Goal: Task Accomplishment & Management: Manage account settings

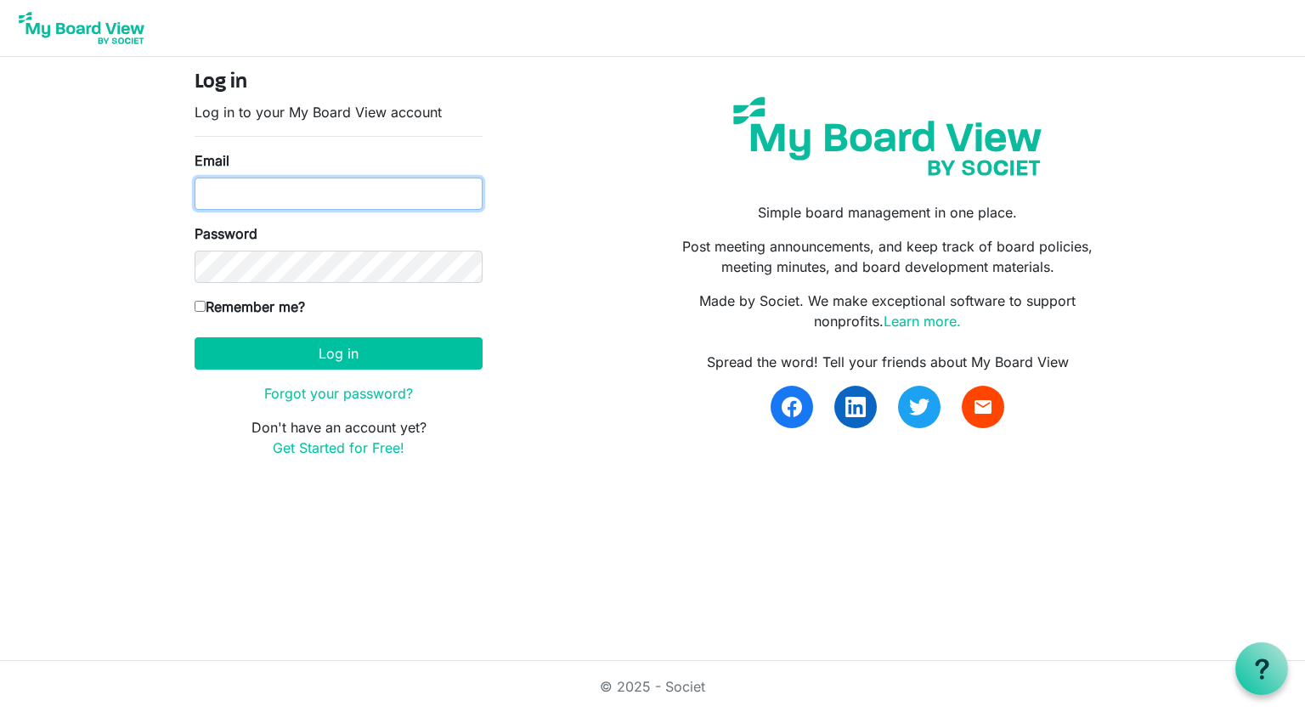
click at [313, 192] on input "Email" at bounding box center [338, 194] width 288 height 32
type input "sigmanu255@gmail.com"
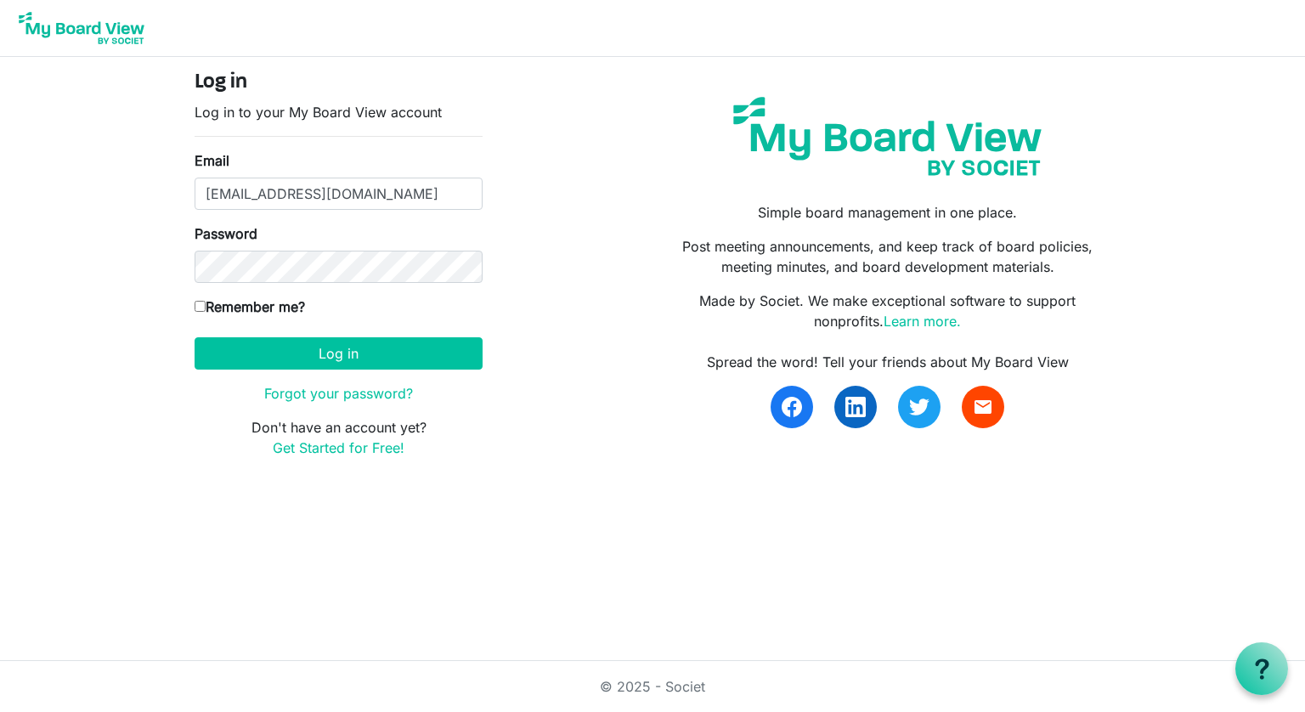
click at [211, 306] on label "Remember me?" at bounding box center [249, 306] width 110 height 20
click at [206, 306] on input "Remember me?" at bounding box center [199, 306] width 11 height 11
checkbox input "true"
click at [275, 355] on button "Log in" at bounding box center [338, 353] width 288 height 32
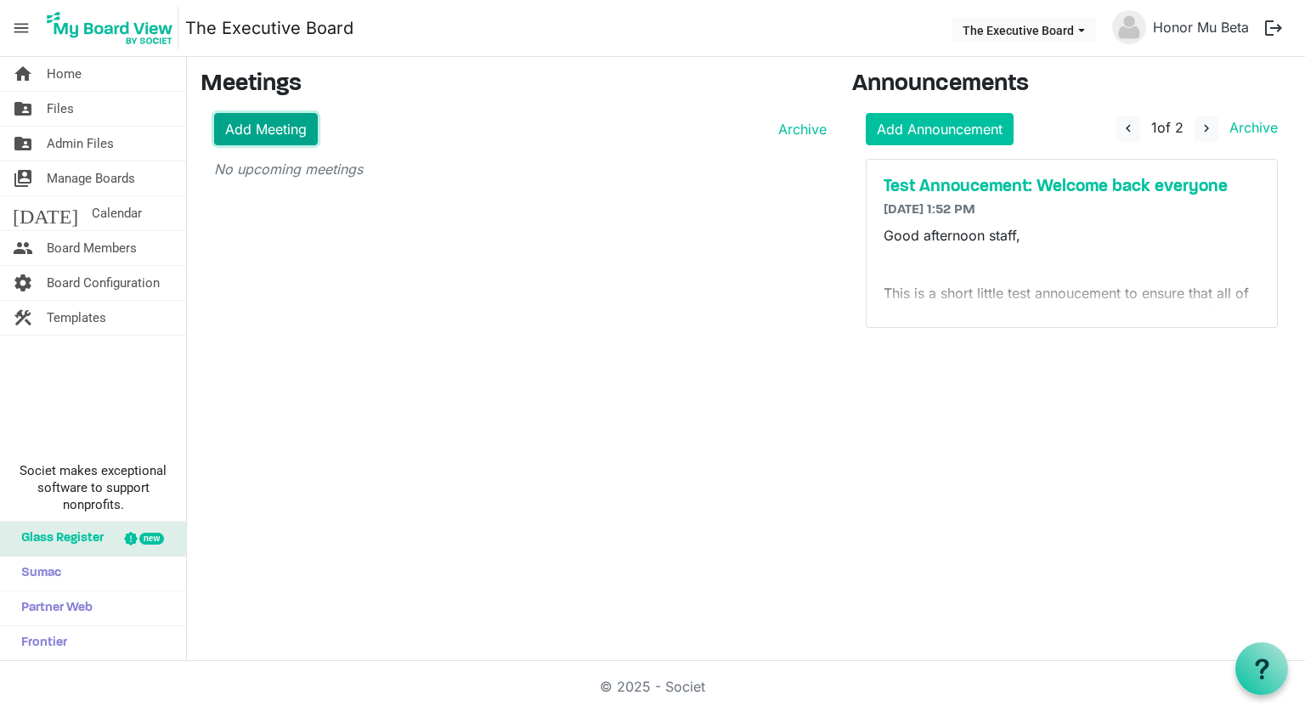
click at [276, 122] on link "Add Meeting" at bounding box center [266, 129] width 104 height 32
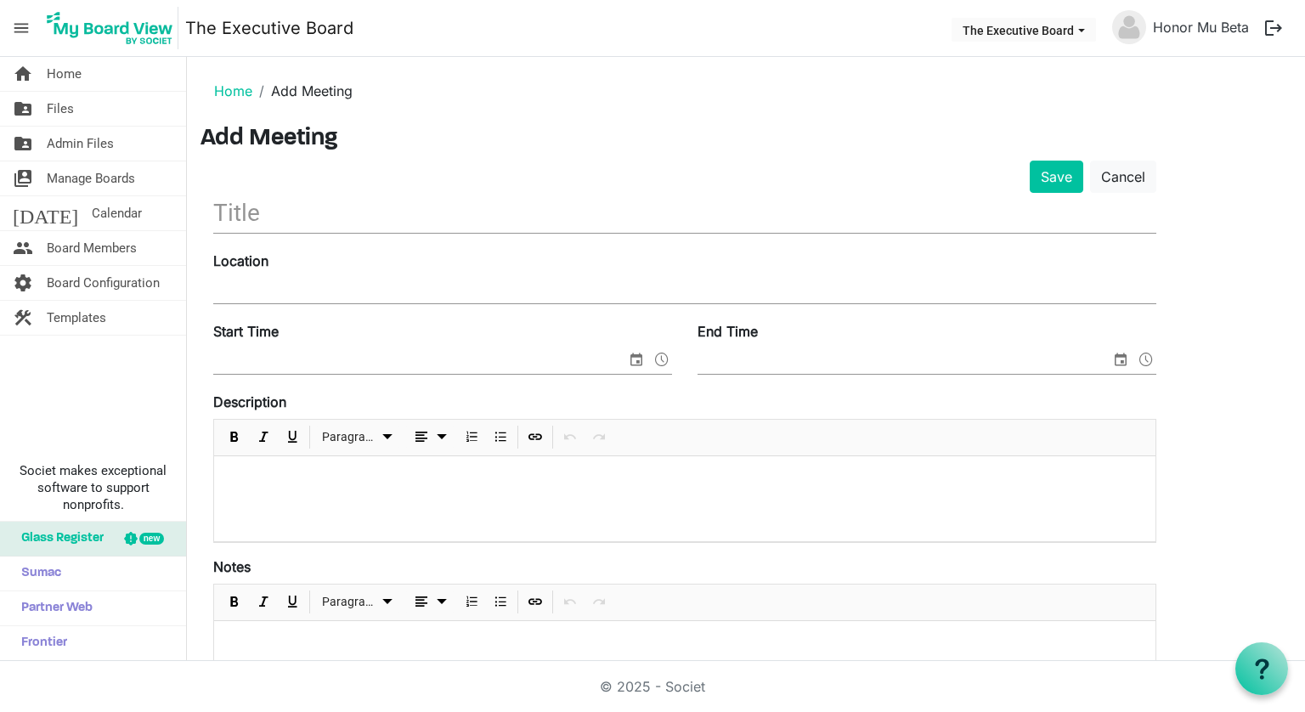
click at [323, 209] on input "text" at bounding box center [684, 213] width 943 height 40
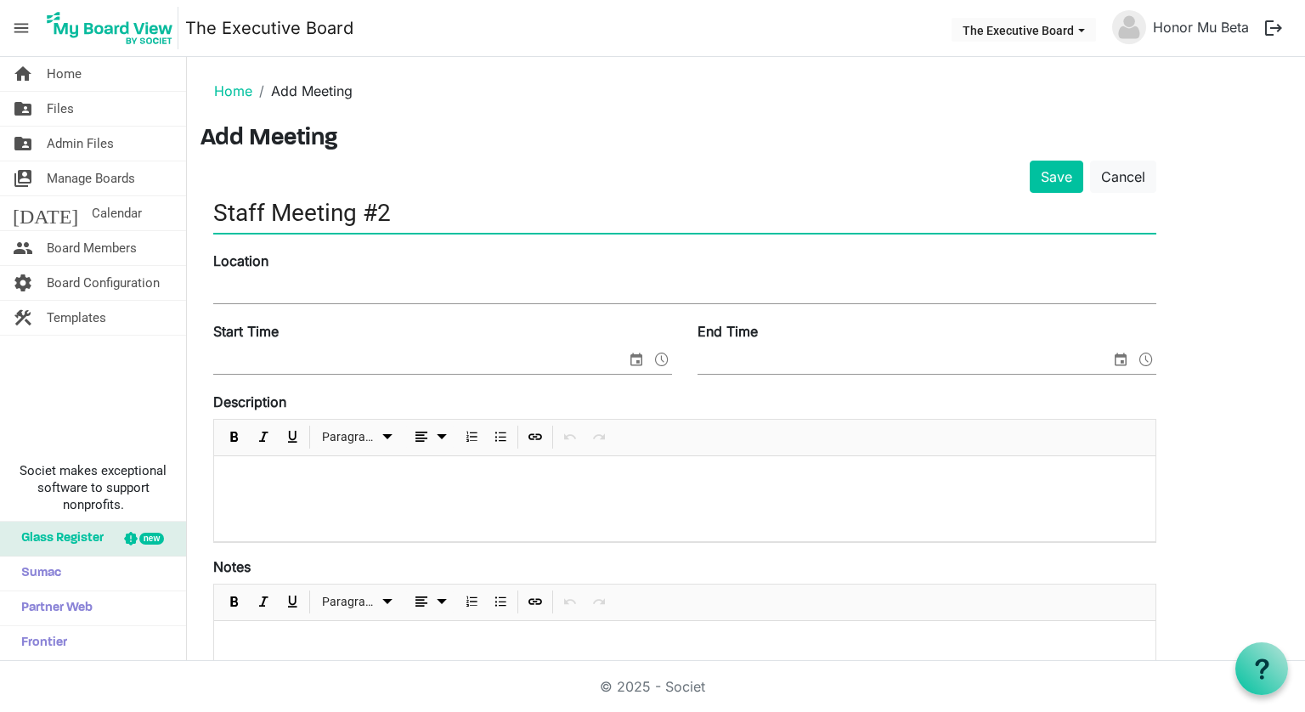
type input "Staff Meeting #2"
click at [279, 298] on input "Location" at bounding box center [684, 290] width 943 height 25
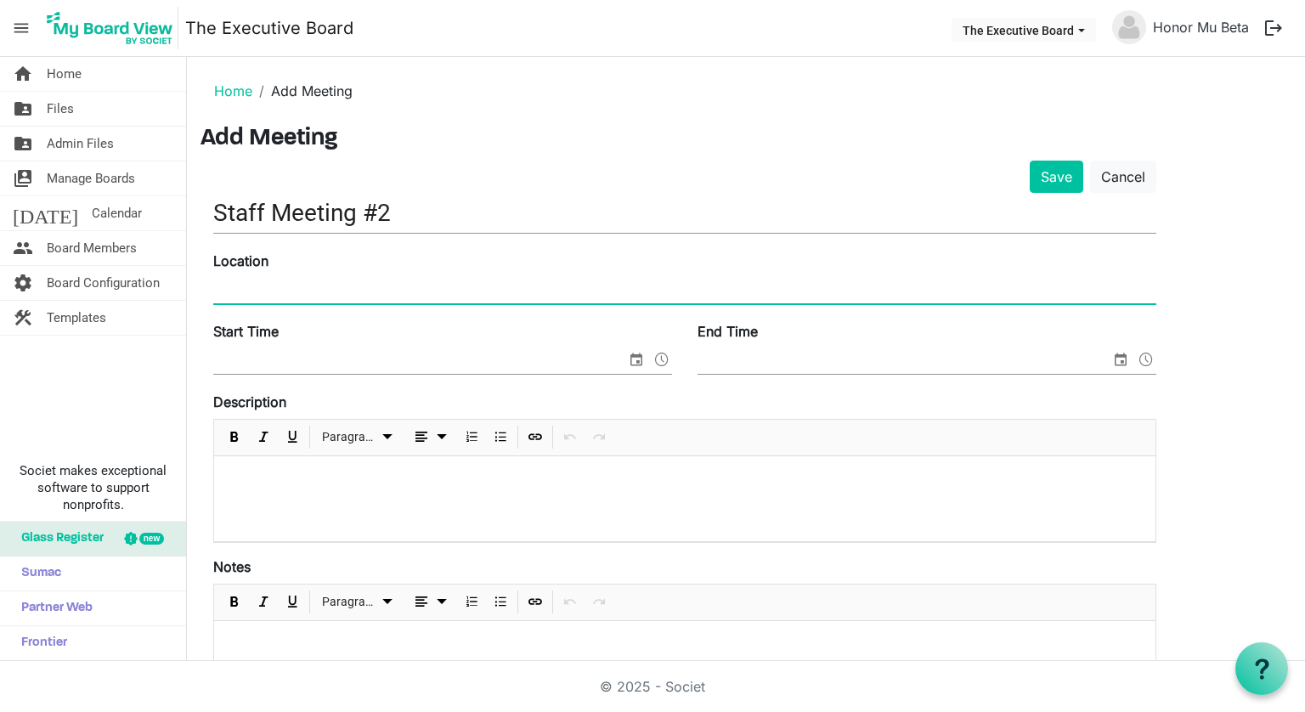
type input "Sigma Nu Mu Beta House, Study Room"
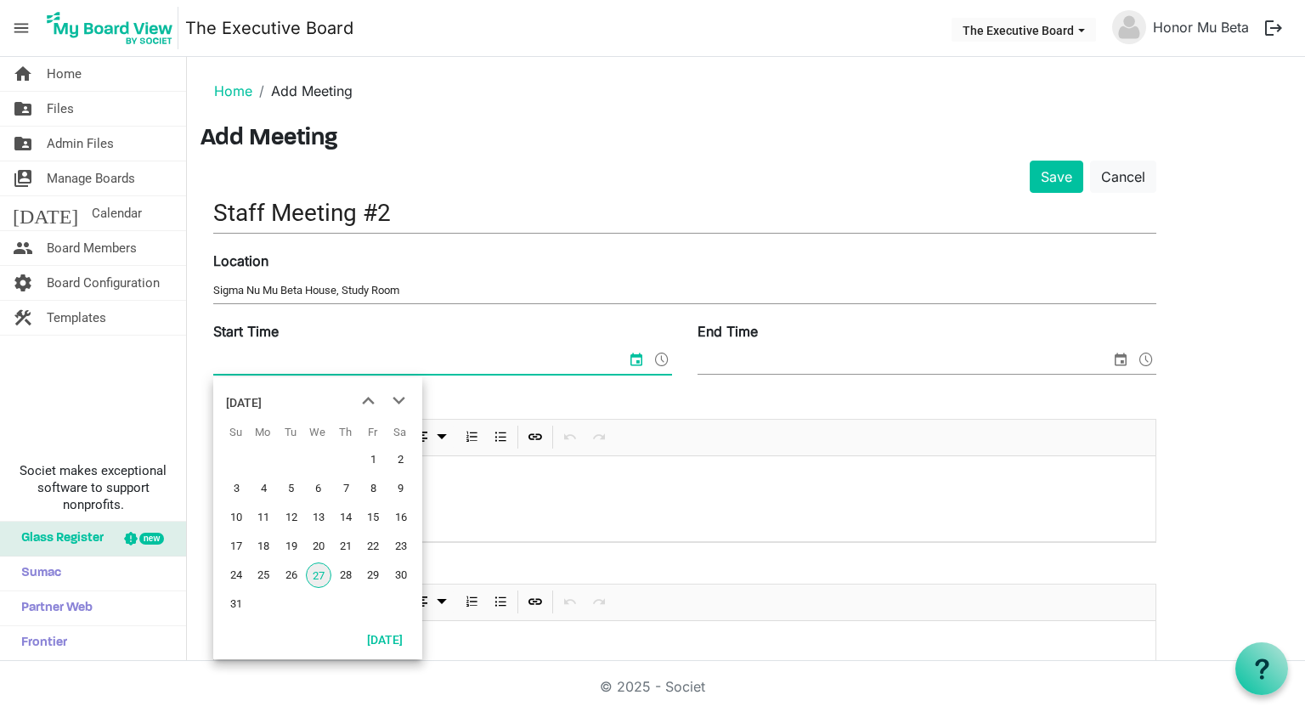
click at [319, 362] on input "Start Time" at bounding box center [419, 360] width 413 height 25
click at [313, 577] on span "27" at bounding box center [318, 574] width 25 height 25
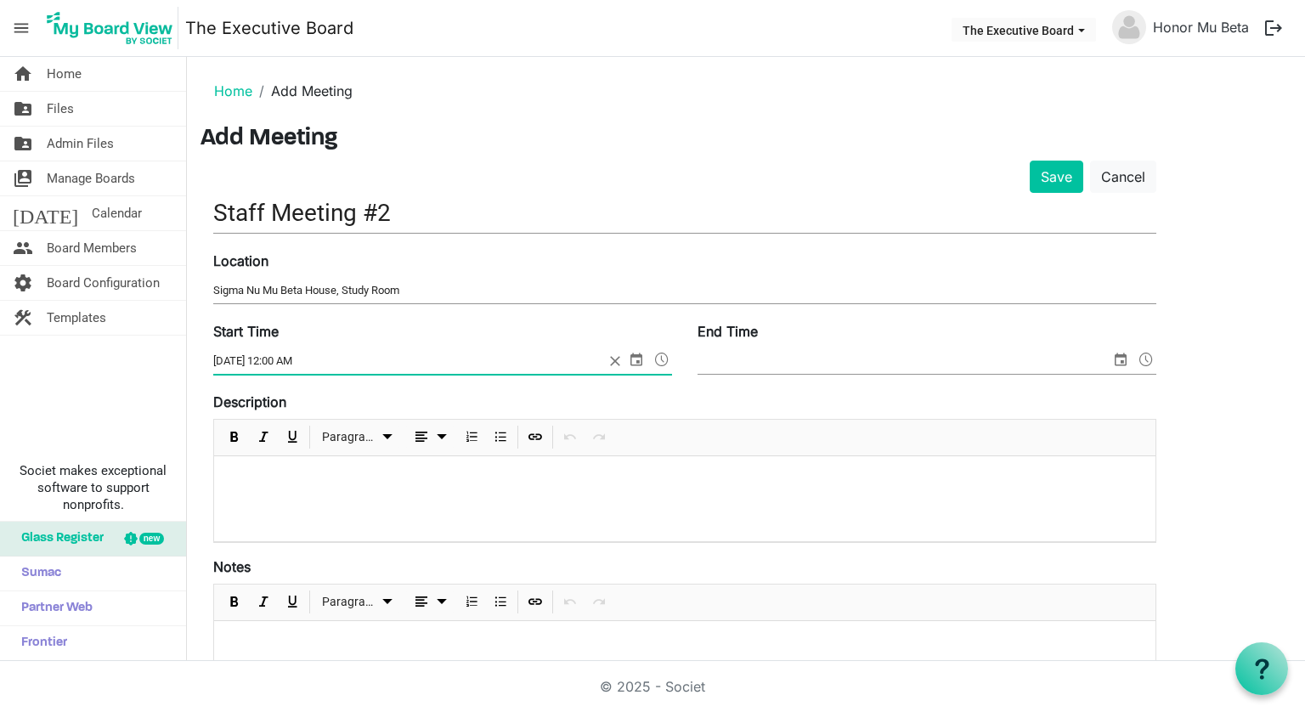
drag, startPoint x: 282, startPoint y: 362, endPoint x: 267, endPoint y: 364, distance: 15.4
click at [267, 364] on input "8/27/2025 12:00 AM" at bounding box center [408, 360] width 391 height 25
click at [330, 341] on div "Start Time 8/27/20258:00 AM" at bounding box center [442, 349] width 484 height 57
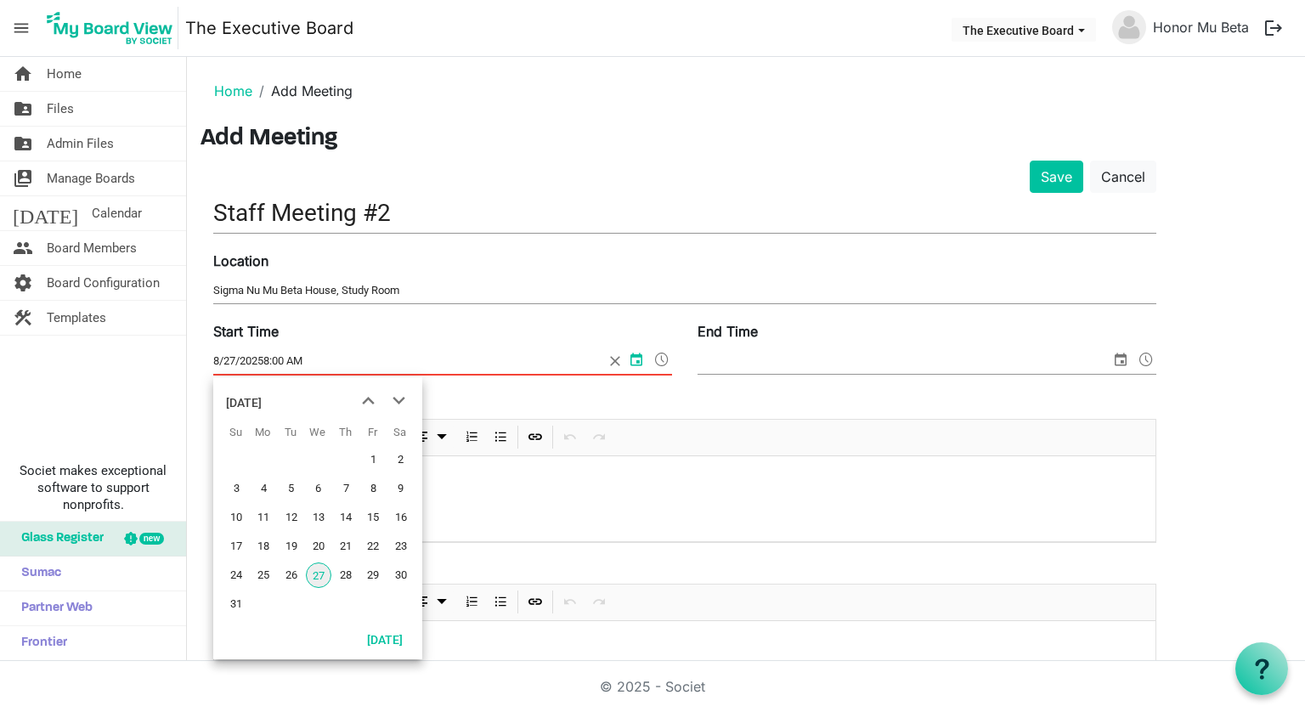
click at [313, 353] on input "8/27/20258:00 AM" at bounding box center [408, 360] width 391 height 25
click at [272, 364] on input "8/27/2025 9:00pm" at bounding box center [408, 360] width 391 height 25
click at [269, 358] on input "8/27/2025 9:00pm" at bounding box center [408, 360] width 391 height 25
click at [313, 578] on span "27" at bounding box center [318, 574] width 25 height 25
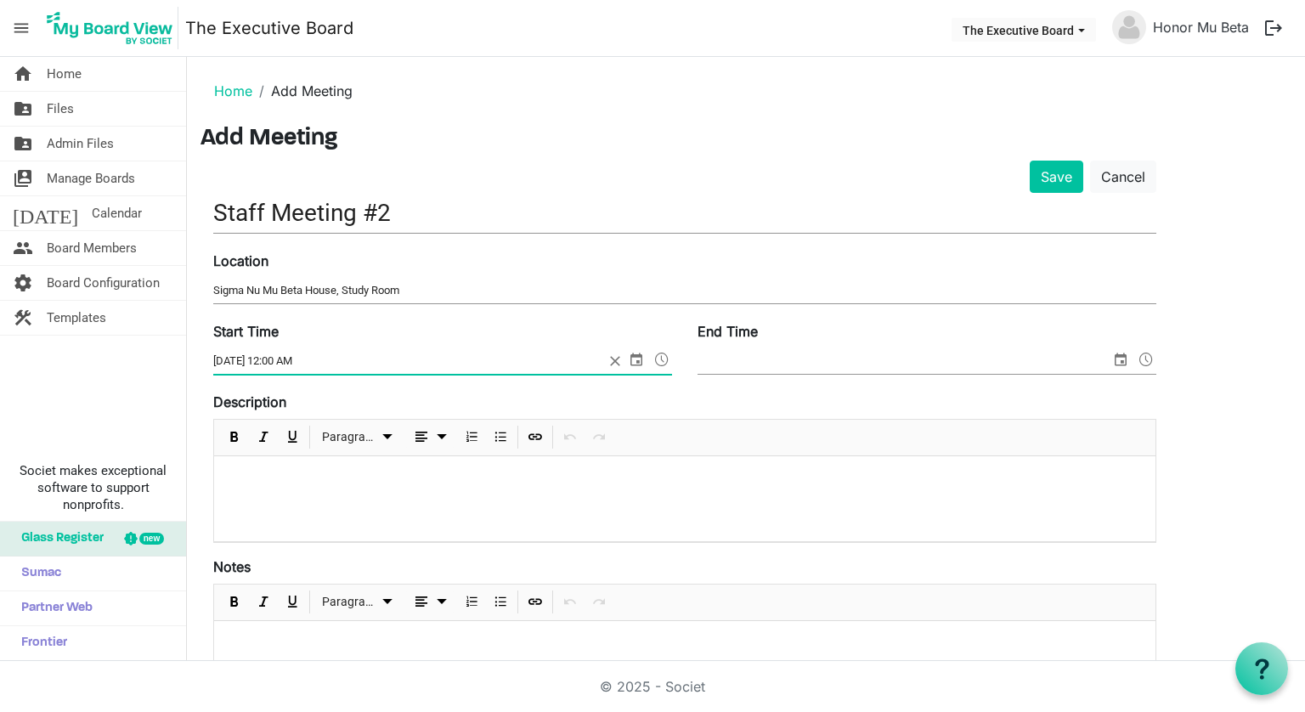
drag, startPoint x: 285, startPoint y: 360, endPoint x: 269, endPoint y: 364, distance: 15.7
click at [269, 364] on input "8/27/2025 12:00 AM" at bounding box center [408, 360] width 391 height 25
click at [316, 358] on input "8/27/2025 8:00 AM" at bounding box center [408, 360] width 391 height 25
type input "8/27/2025 8:00 PM"
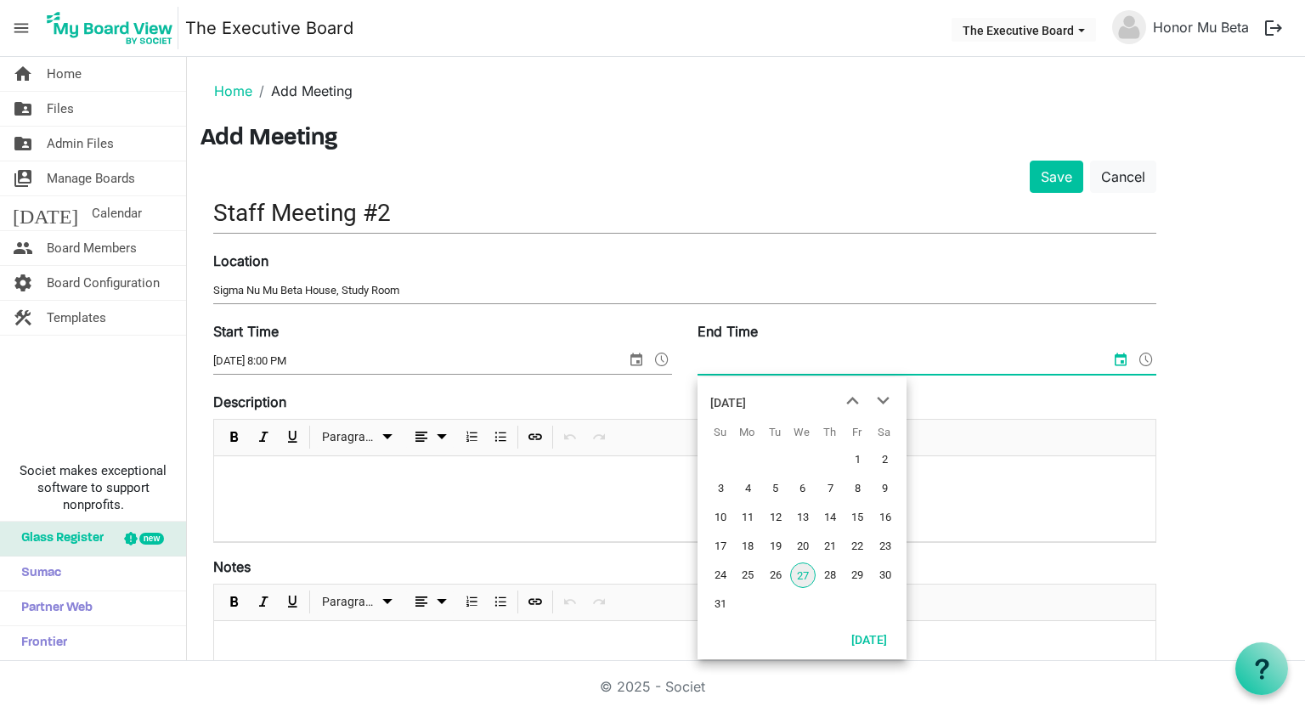
click at [717, 354] on input "End Time" at bounding box center [903, 360] width 413 height 25
click at [1150, 357] on span at bounding box center [1146, 359] width 20 height 22
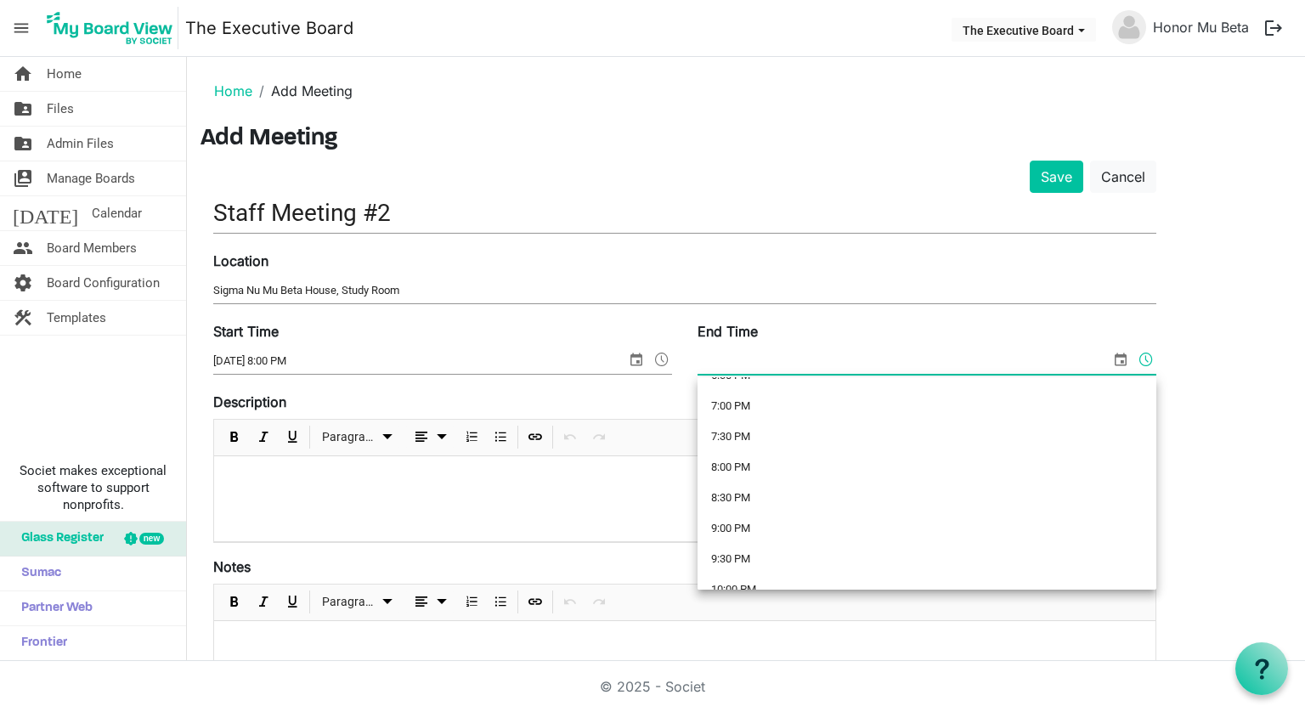
scroll to position [1182, 0]
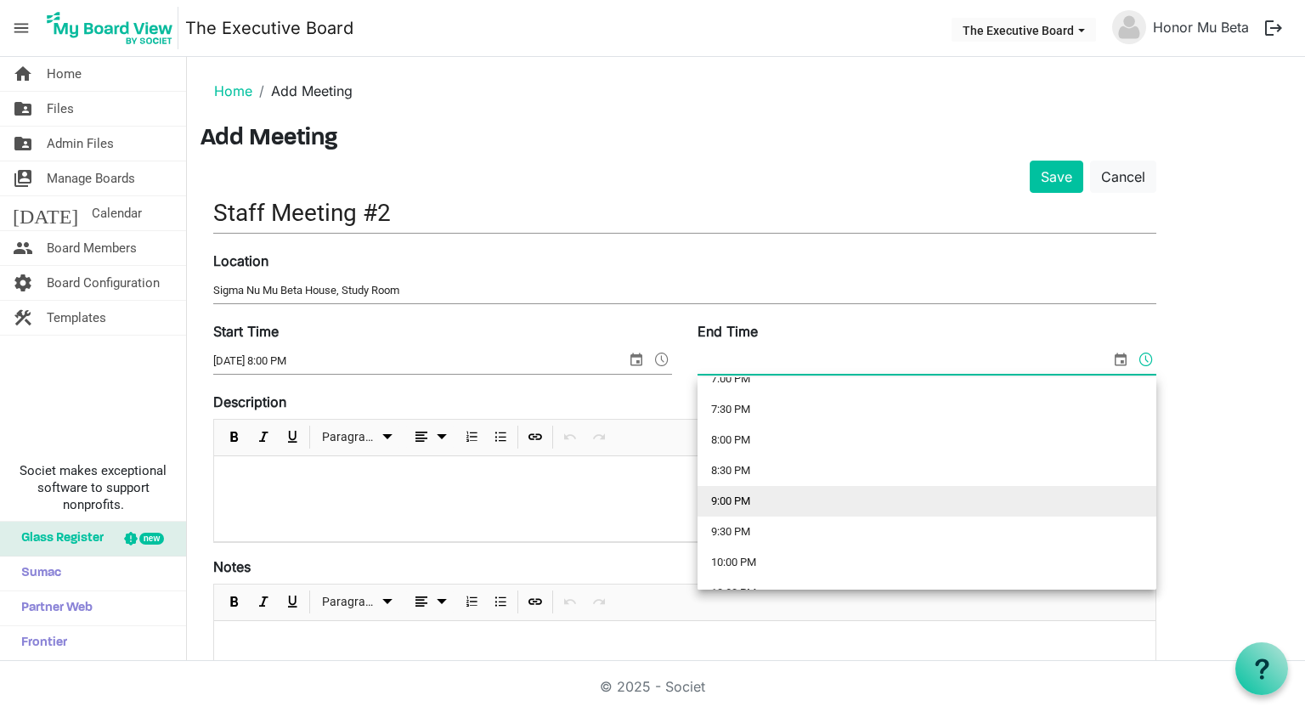
click at [740, 504] on li "9:00 PM" at bounding box center [926, 501] width 459 height 31
type input "8/27/2025 9:00 PM"
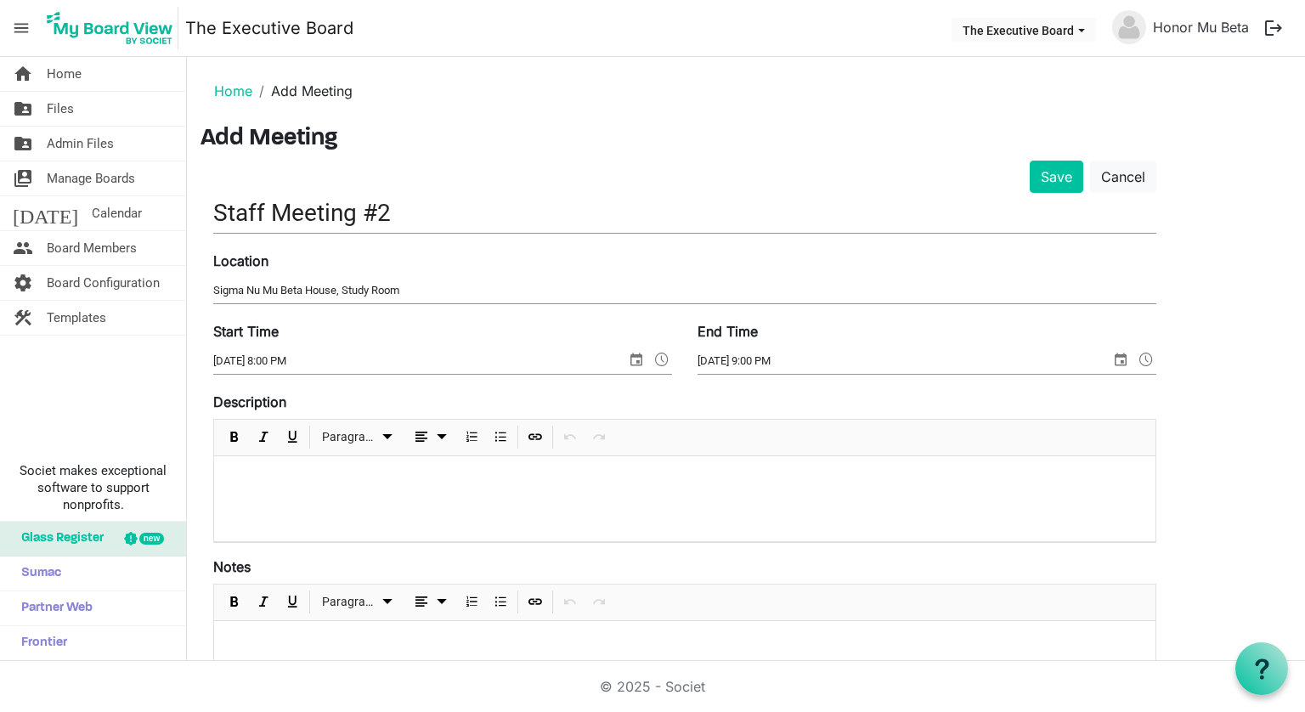
click at [478, 474] on p at bounding box center [685, 479] width 914 height 18
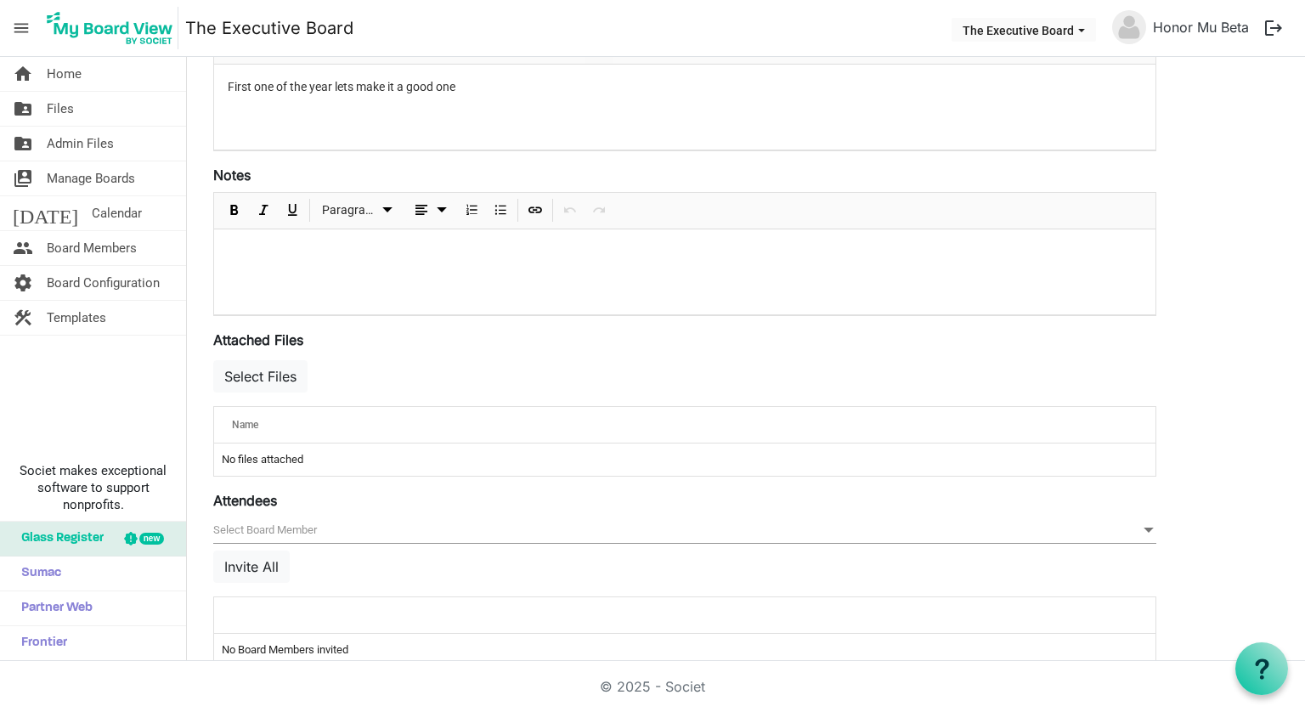
scroll to position [397, 0]
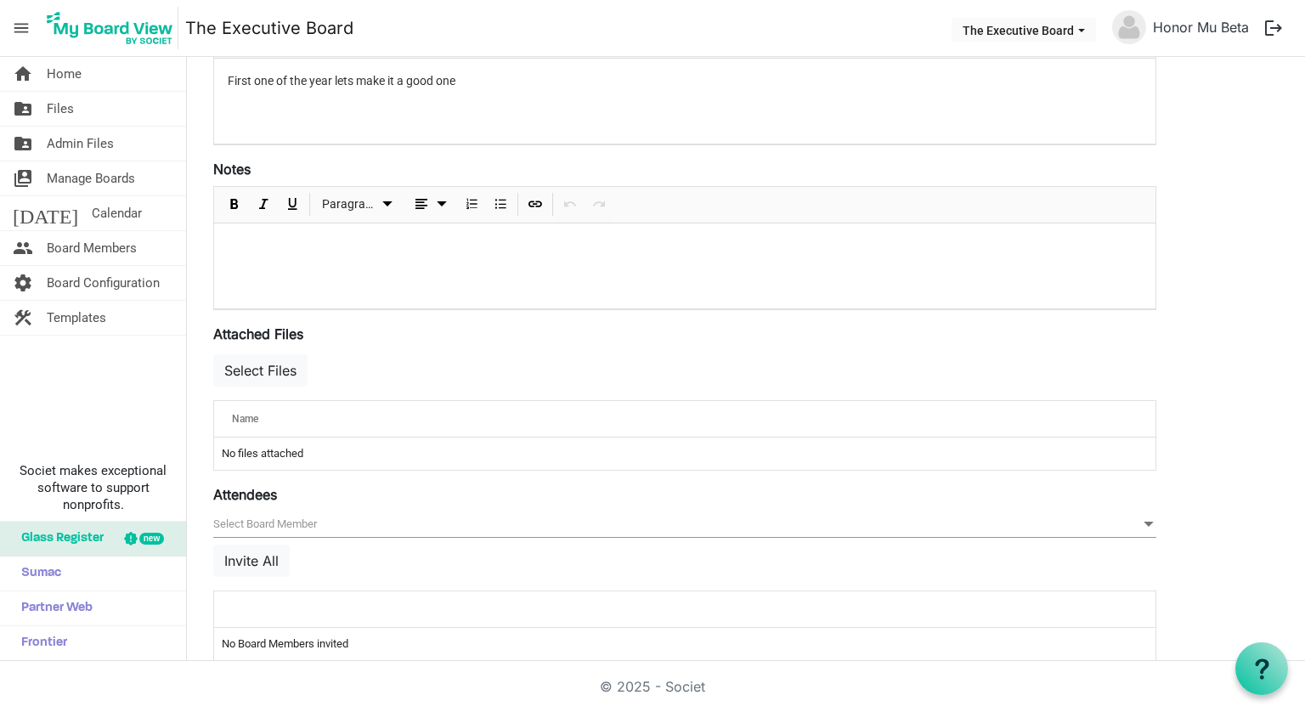
click at [285, 451] on td "No files attached" at bounding box center [684, 453] width 941 height 32
click at [268, 372] on button "Select Files" at bounding box center [260, 370] width 94 height 32
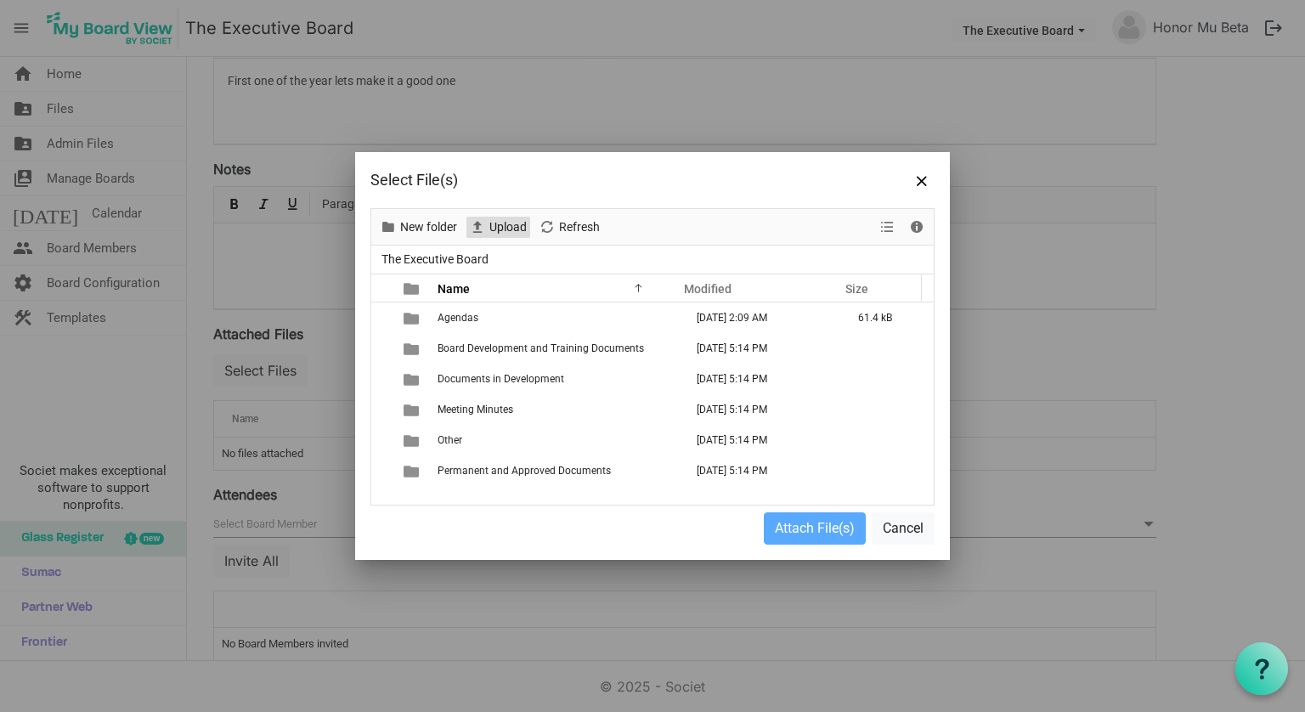
click at [505, 235] on span "Upload" at bounding box center [508, 227] width 41 height 21
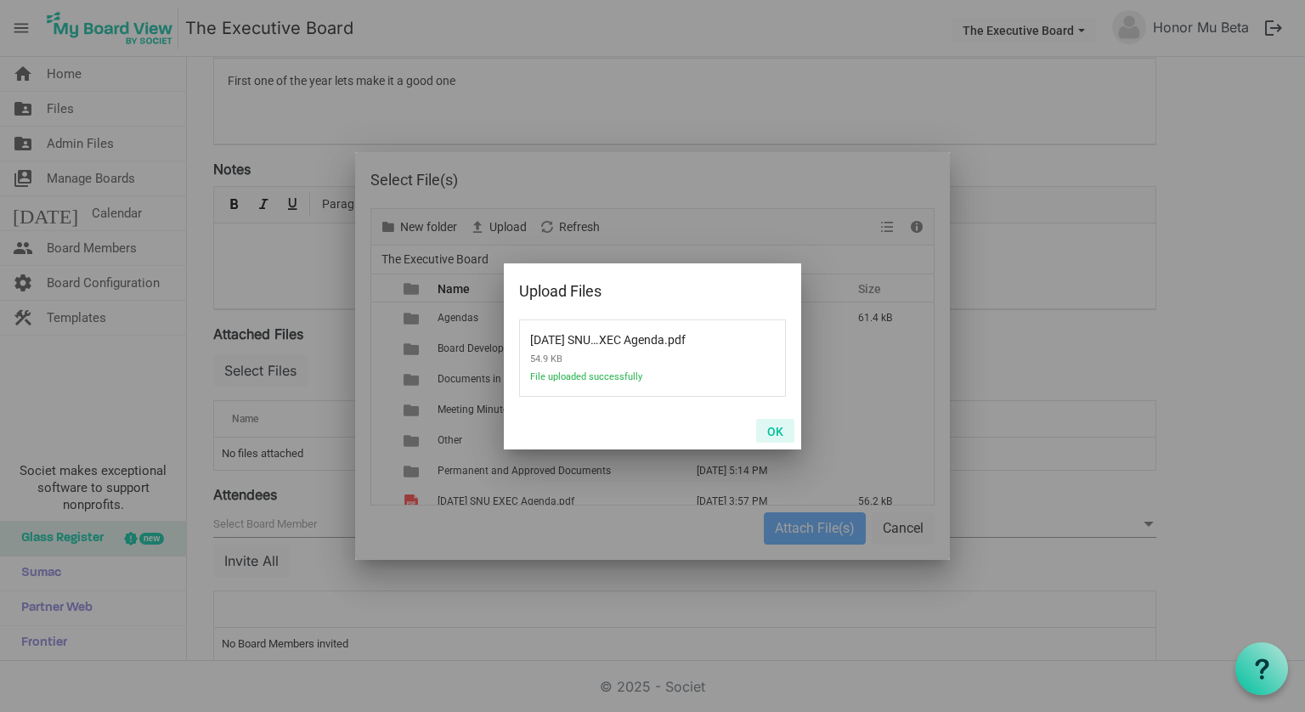
click at [770, 429] on button "OK" at bounding box center [775, 431] width 38 height 24
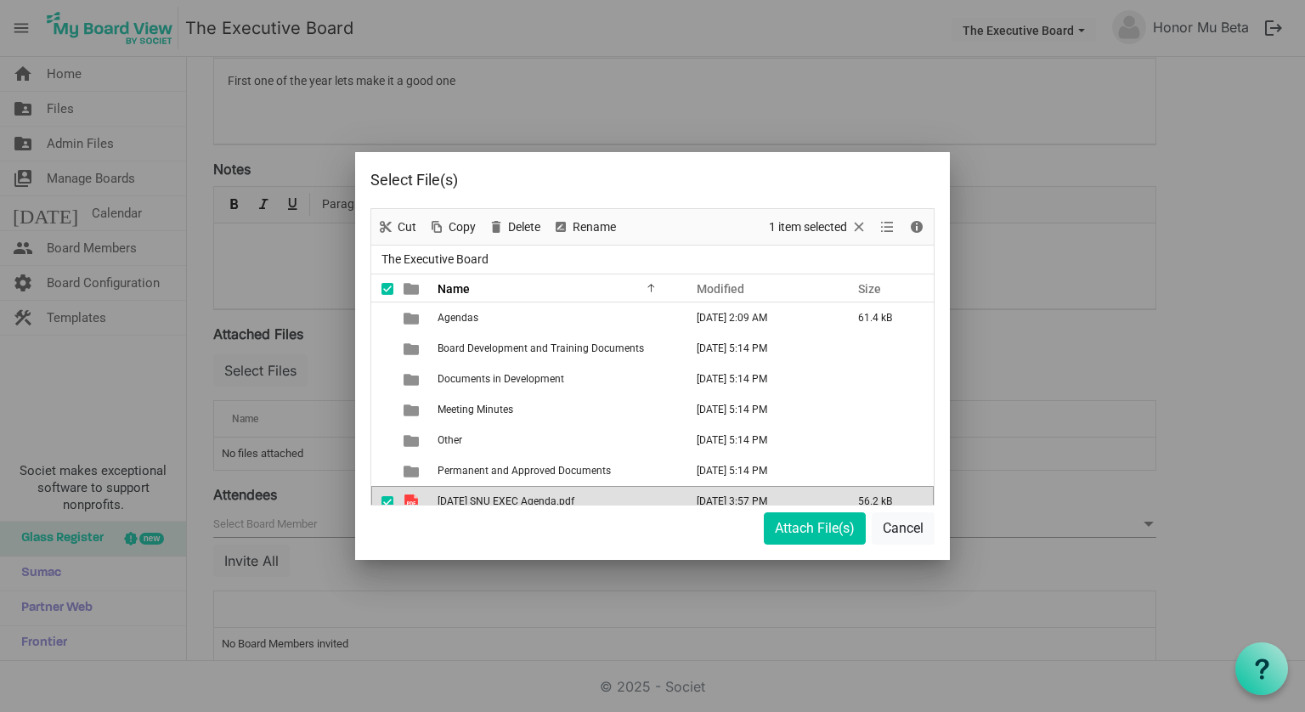
scroll to position [11, 0]
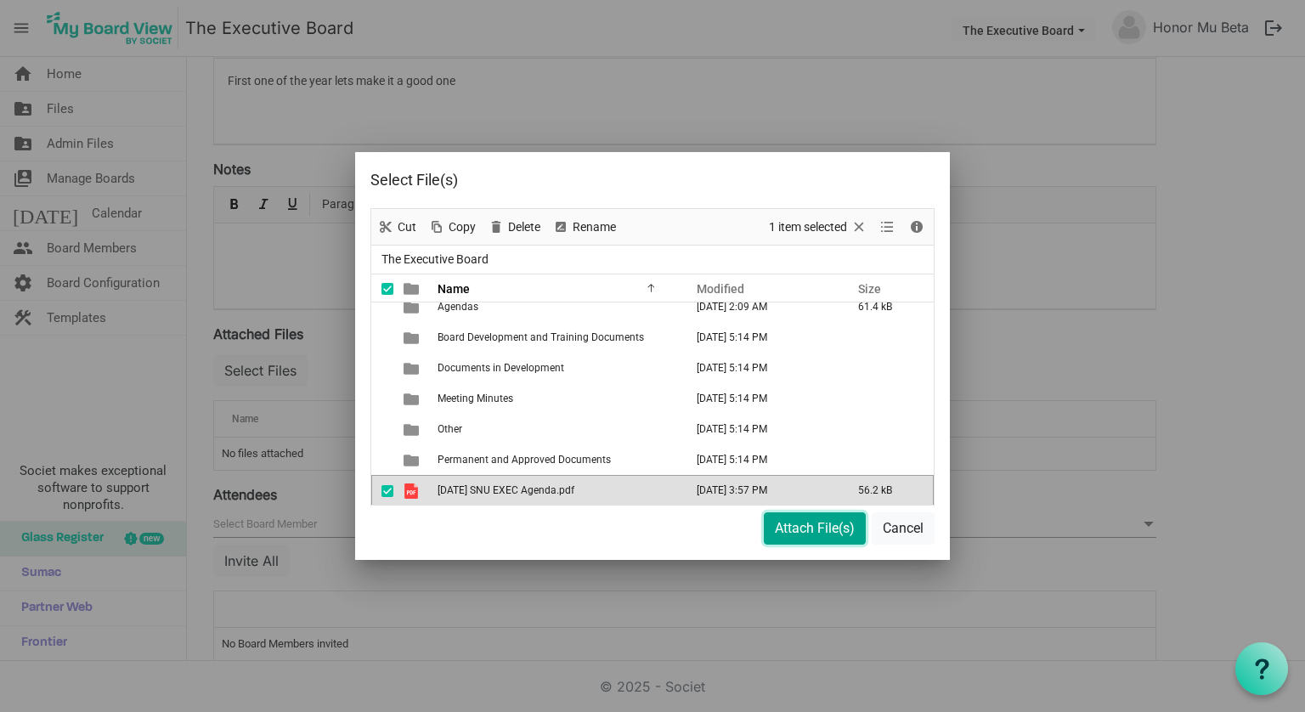
click at [825, 526] on button "Attach File(s)" at bounding box center [815, 528] width 102 height 32
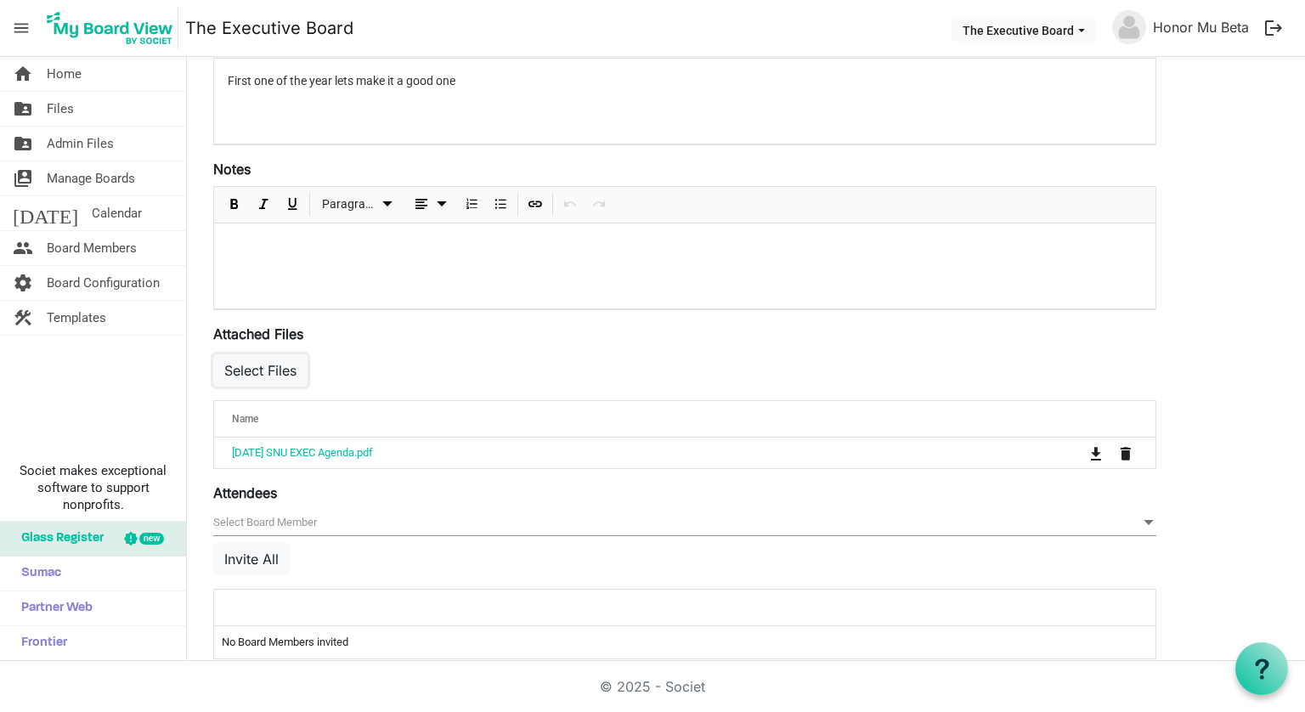
scroll to position [418, 0]
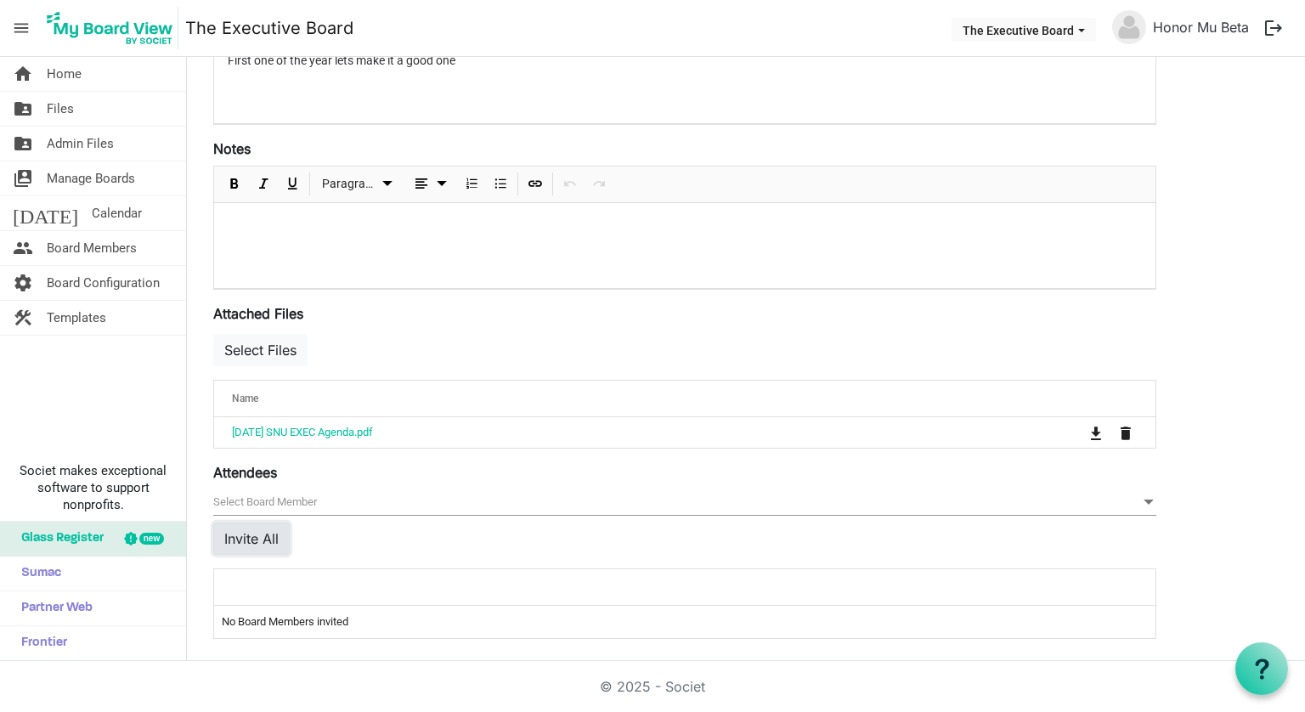
click at [264, 527] on button "Invite All" at bounding box center [251, 538] width 76 height 32
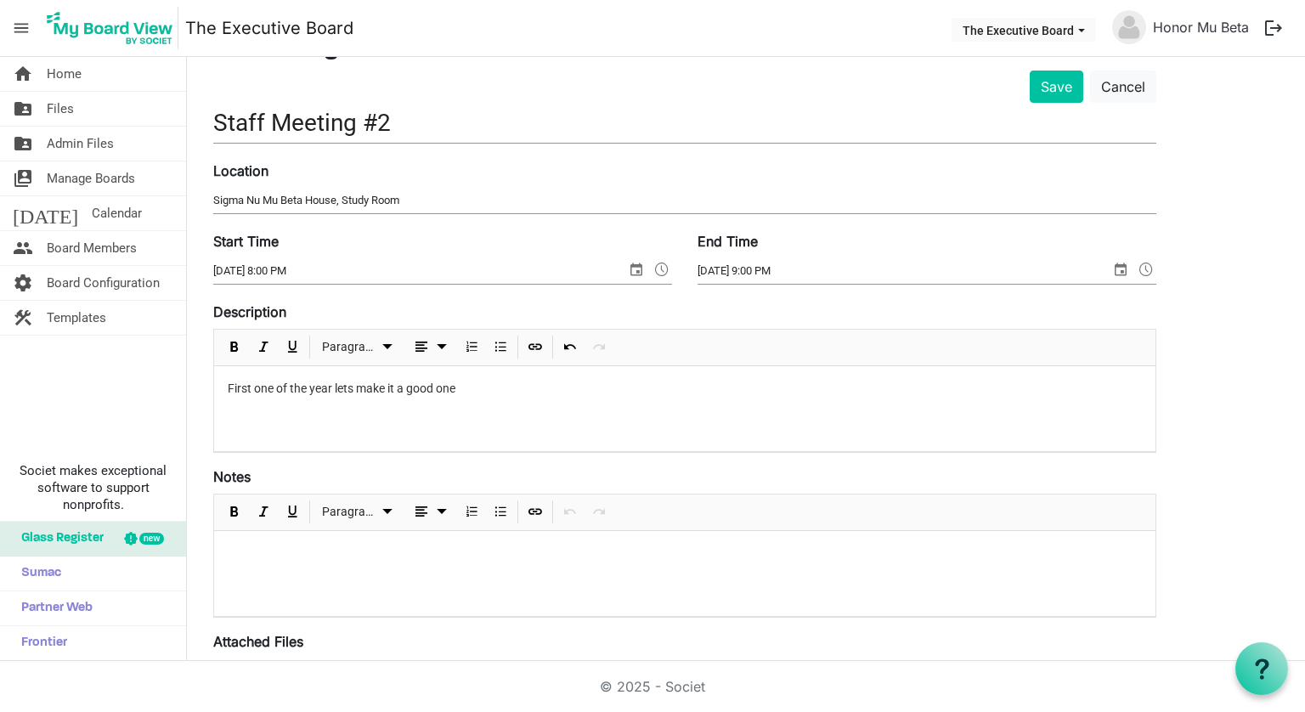
scroll to position [0, 0]
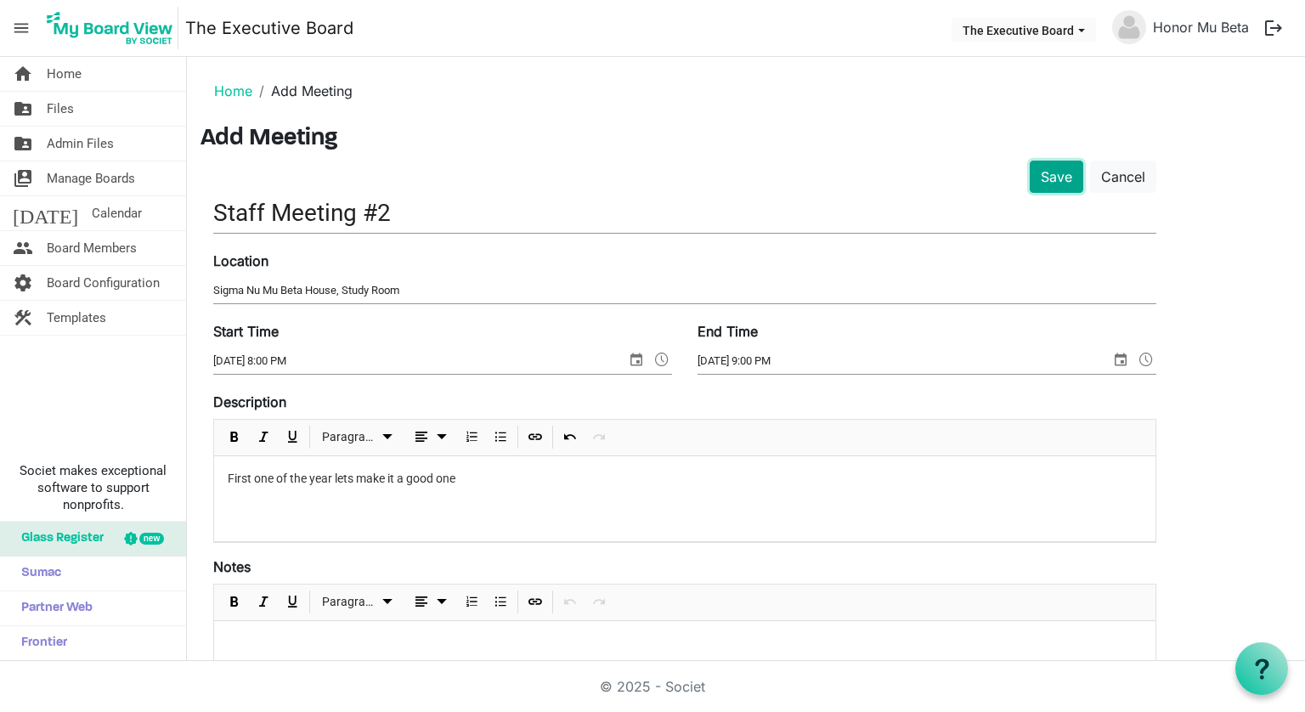
click at [1052, 178] on button "Save" at bounding box center [1056, 177] width 54 height 32
